Goal: Find specific page/section

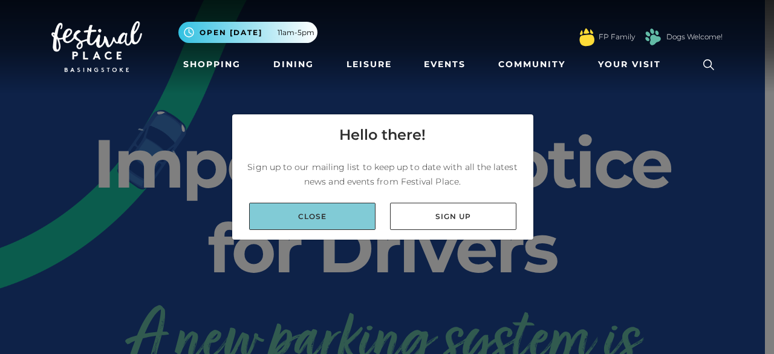
click at [339, 229] on link "Close" at bounding box center [312, 216] width 126 height 27
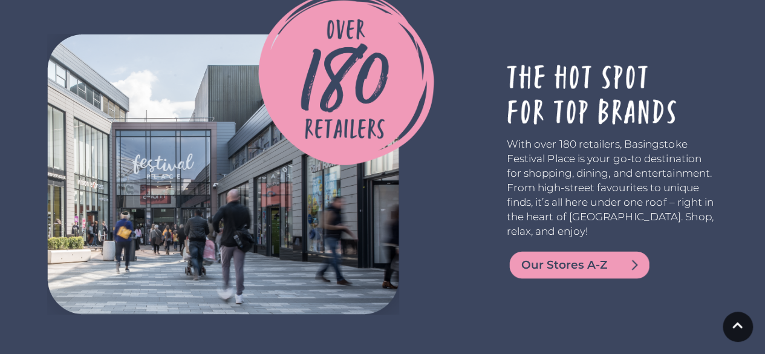
scroll to position [2120, 0]
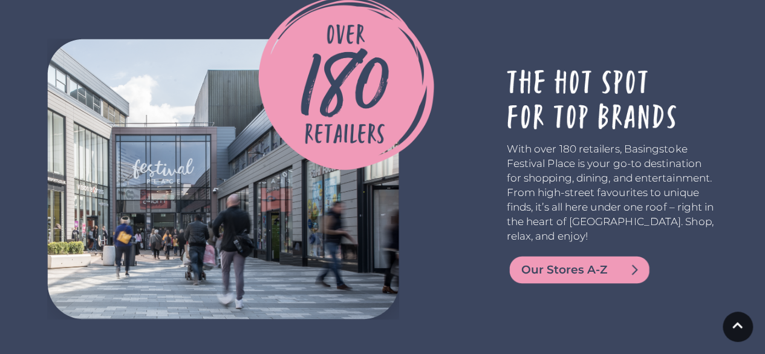
click at [614, 260] on img at bounding box center [579, 269] width 145 height 29
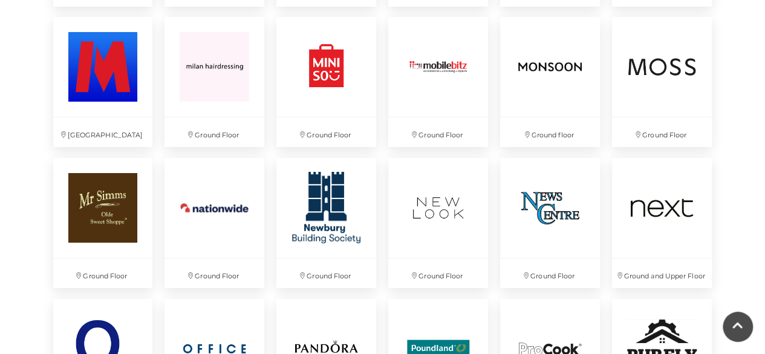
scroll to position [2152, 0]
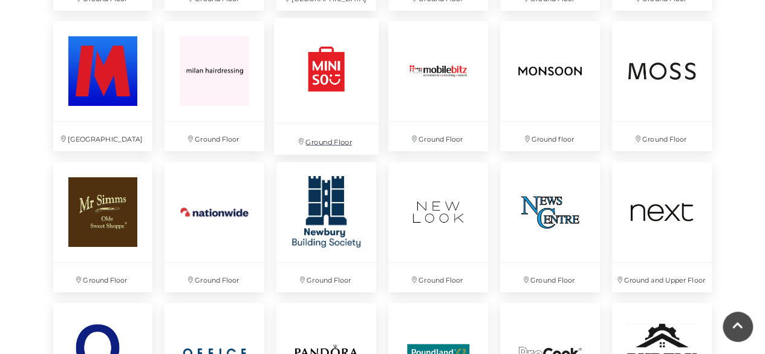
click at [343, 76] on img at bounding box center [326, 70] width 105 height 105
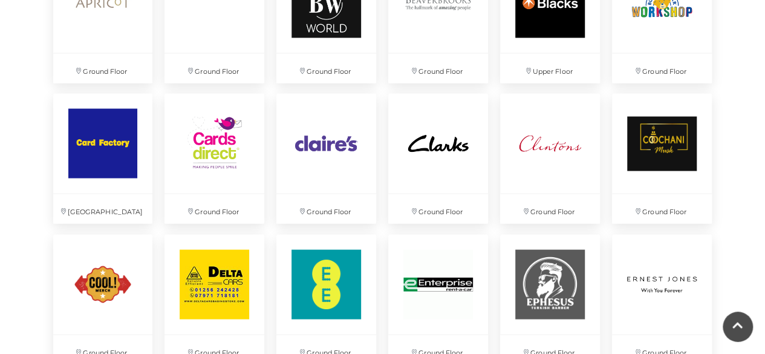
scroll to position [1062, 0]
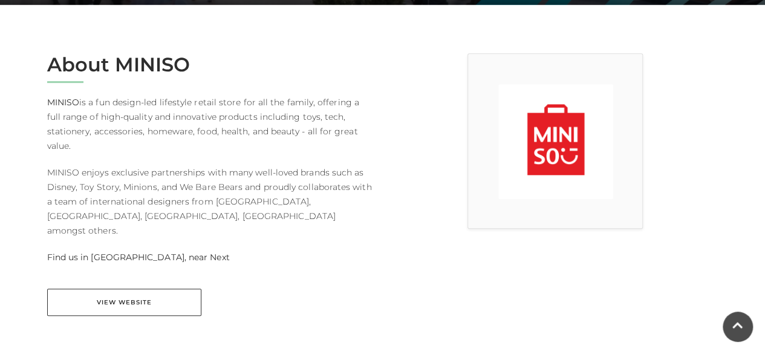
scroll to position [284, 0]
